Goal: Task Accomplishment & Management: Use online tool/utility

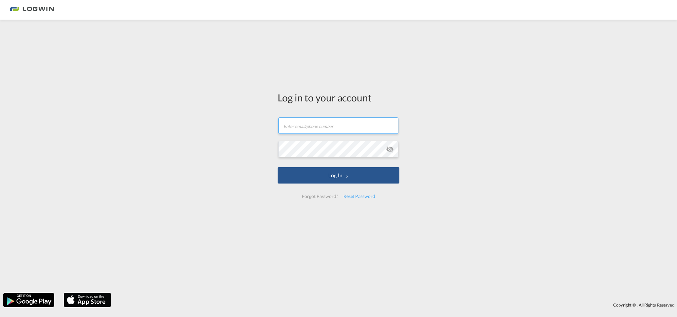
click at [289, 127] on input "text" at bounding box center [338, 126] width 120 height 16
type input "[EMAIL_ADDRESS][PERSON_NAME][DOMAIN_NAME]"
click at [278, 167] on button "Log In" at bounding box center [339, 175] width 122 height 16
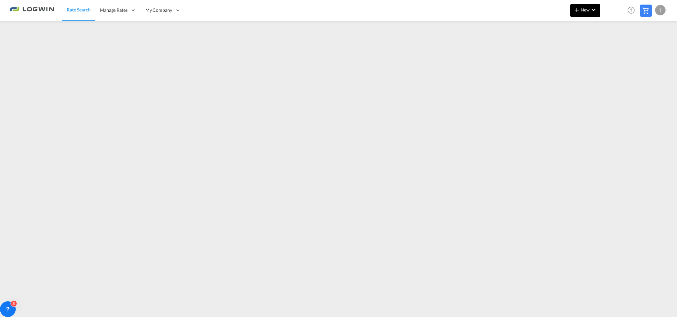
click at [580, 10] on md-icon "icon-plus 400-fg" at bounding box center [577, 10] width 8 height 8
click at [616, 49] on span "Ratesheet" at bounding box center [612, 49] width 7 height 13
click at [586, 17] on md-menu "New" at bounding box center [586, 12] width 30 height 16
click at [582, 10] on span "New" at bounding box center [585, 9] width 25 height 5
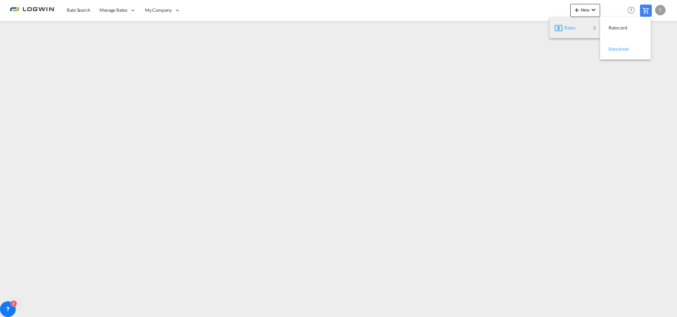
click at [611, 50] on span "Ratesheet" at bounding box center [612, 49] width 7 height 13
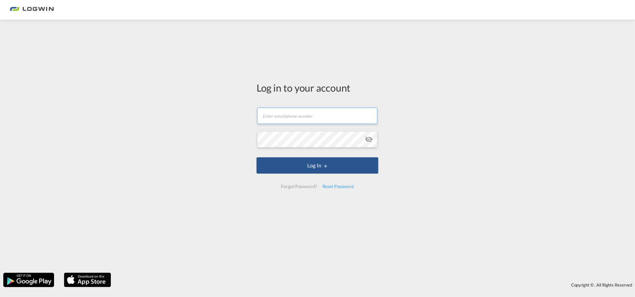
click at [295, 123] on input "text" at bounding box center [317, 116] width 120 height 16
type input "[EMAIL_ADDRESS][PERSON_NAME][DOMAIN_NAME]"
click at [257, 158] on button "Log In" at bounding box center [318, 166] width 122 height 16
